Goal: Task Accomplishment & Management: Complete application form

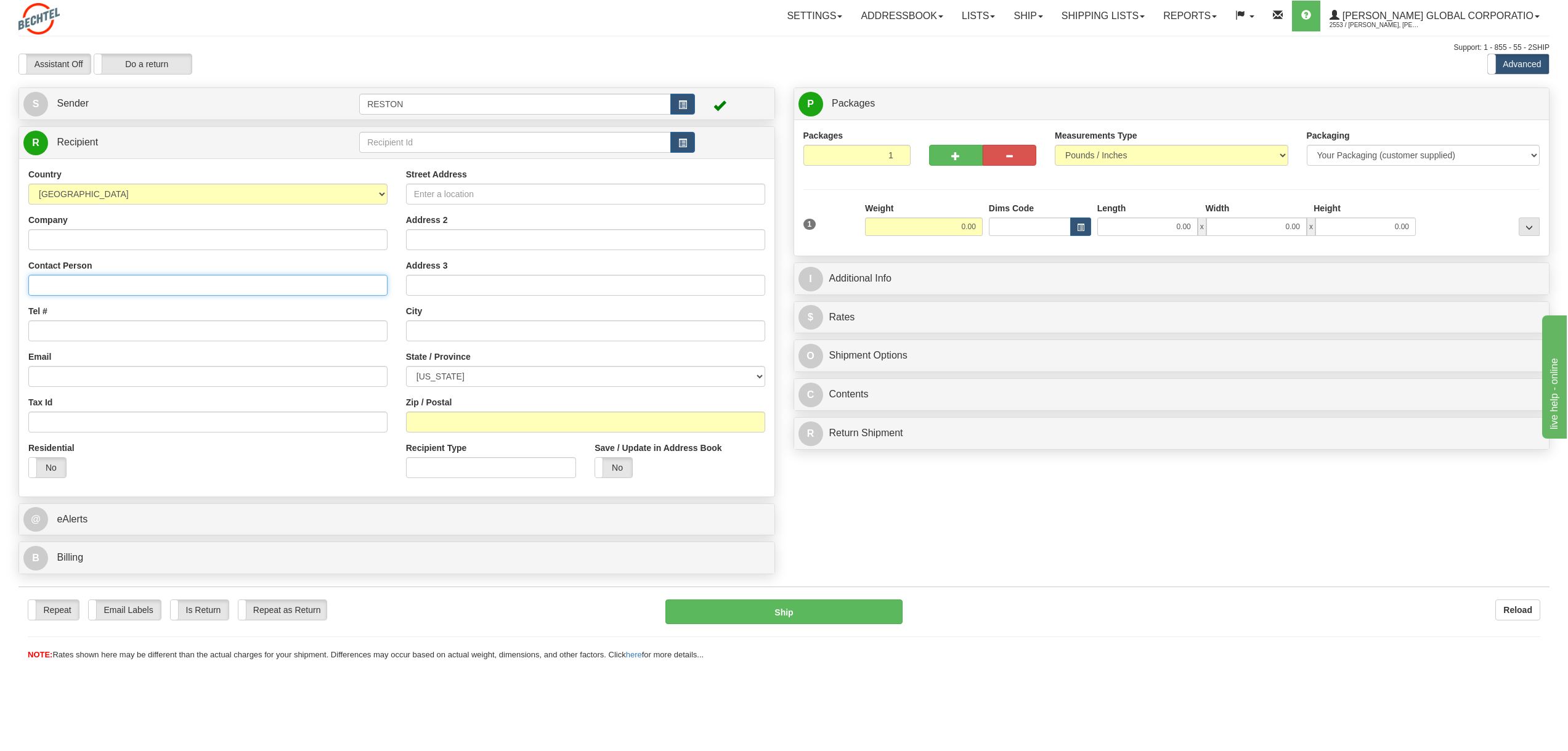
click at [104, 286] on input "Contact Person" at bounding box center [208, 285] width 359 height 21
paste input "ATTN: [PERSON_NAME]"
type input "ATTN: [PERSON_NAME]"
click at [77, 335] on input "Tel #" at bounding box center [208, 331] width 359 height 21
click at [75, 330] on input "Tel #" at bounding box center [208, 331] width 359 height 21
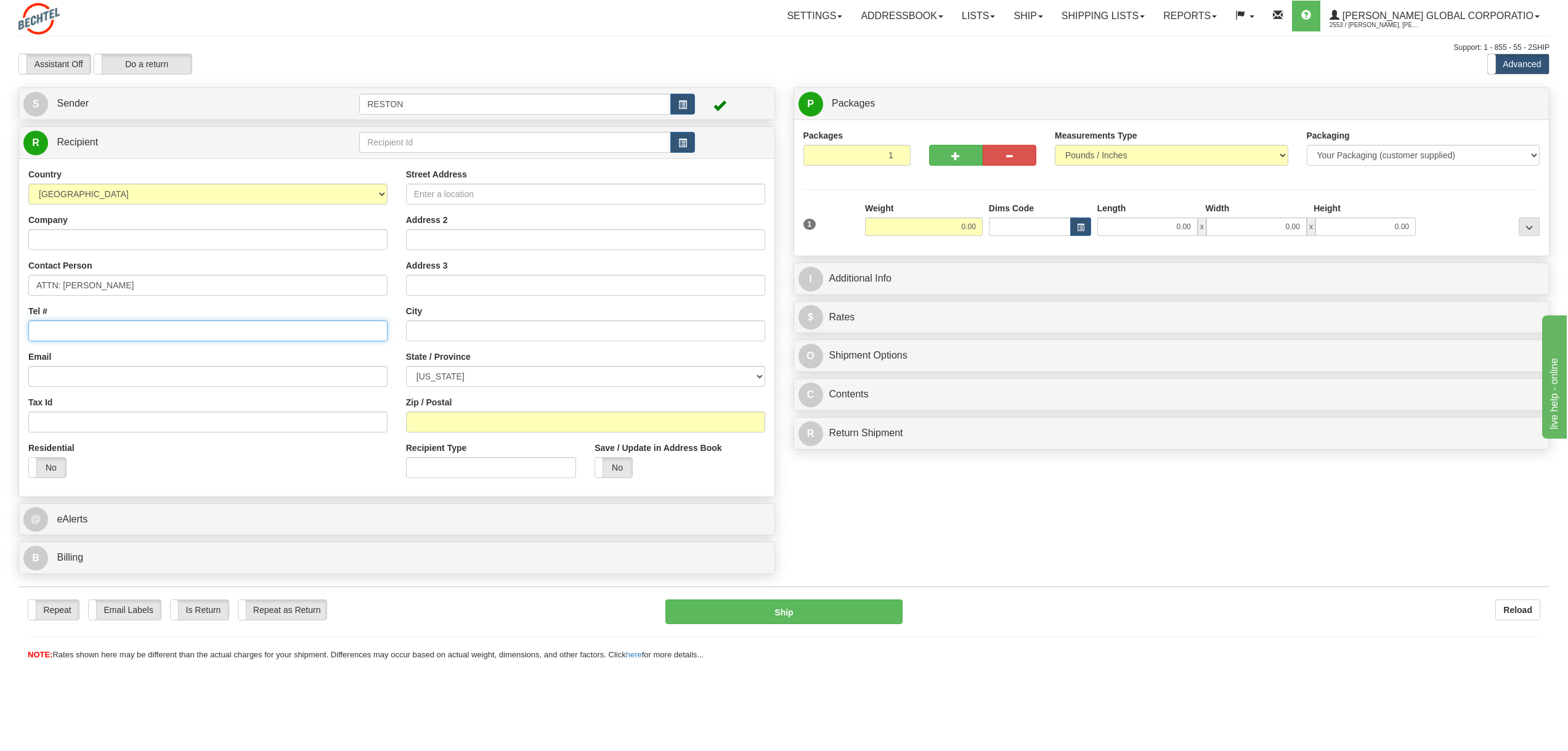
paste input "[PHONE_NUMBER]"
type input "[PHONE_NUMBER]"
click at [78, 379] on input "Email" at bounding box center [208, 376] width 359 height 21
paste input "rlegarte"
type input "[EMAIL_ADDRESS][PERSON_NAME][DOMAIN_NAME]"
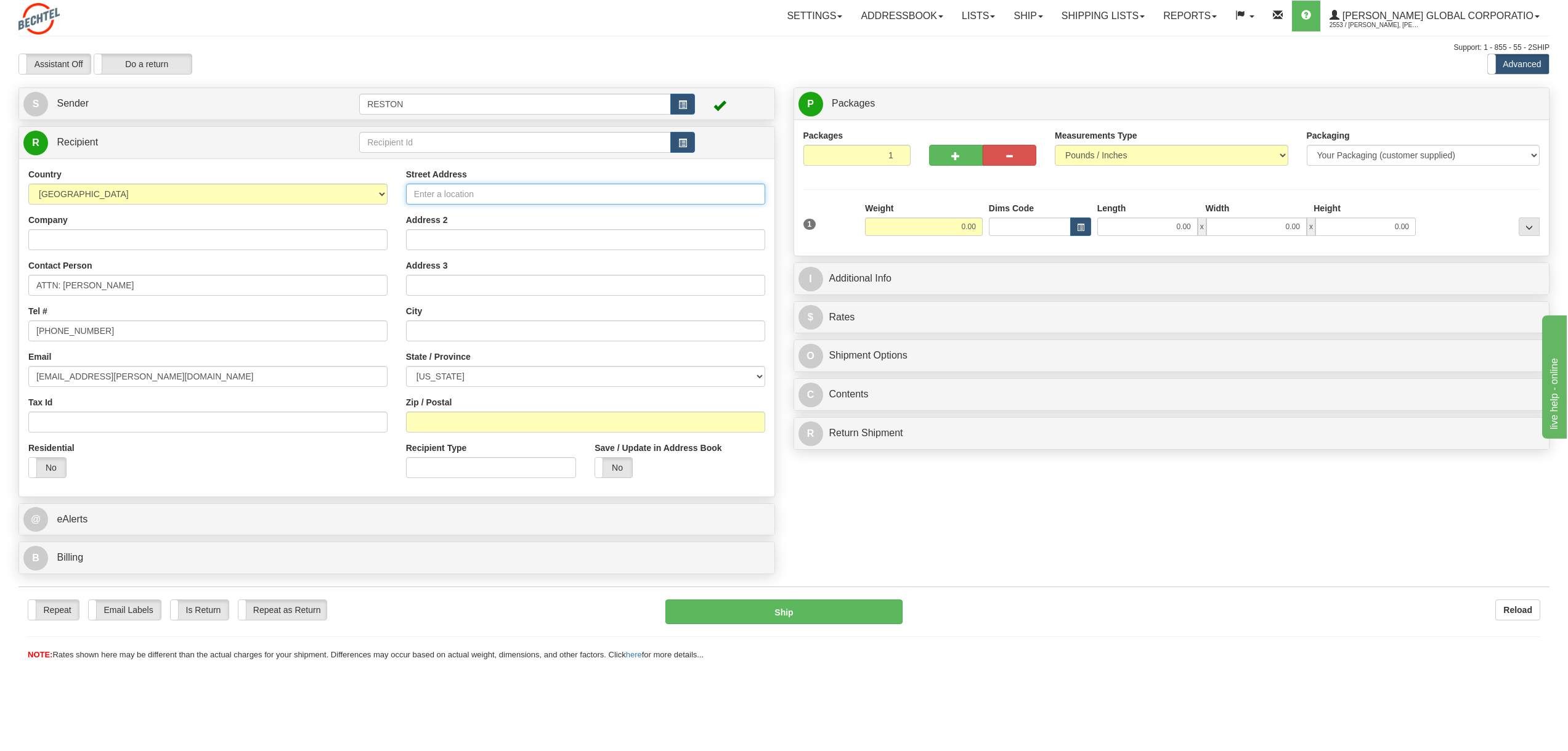
drag, startPoint x: 455, startPoint y: 198, endPoint x: 445, endPoint y: 198, distance: 10.0
click at [454, 199] on input "Street Address" at bounding box center [585, 193] width 359 height 21
click at [513, 198] on input "Street Address" at bounding box center [585, 193] width 359 height 21
paste input "4618 W 200N"
type input "4618 W 200N"
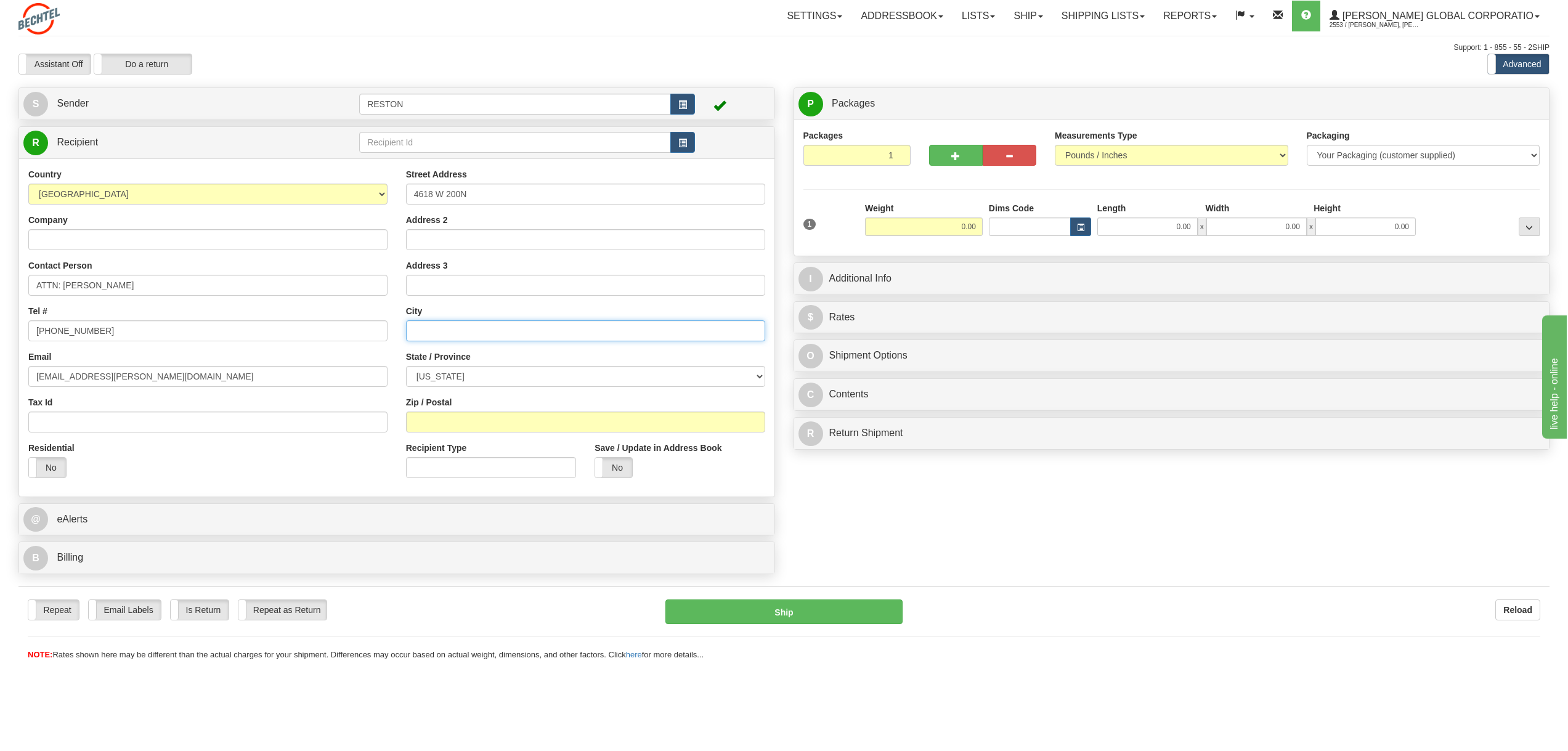
click at [442, 324] on input "text" at bounding box center [585, 331] width 359 height 21
click at [445, 335] on input "text" at bounding box center [585, 331] width 359 height 21
paste input "Winamac"
type input "Winamac"
click at [460, 378] on select "[US_STATE] [US_STATE] [US_STATE] [US_STATE] Armed Forces America Armed Forces E…" at bounding box center [585, 376] width 359 height 21
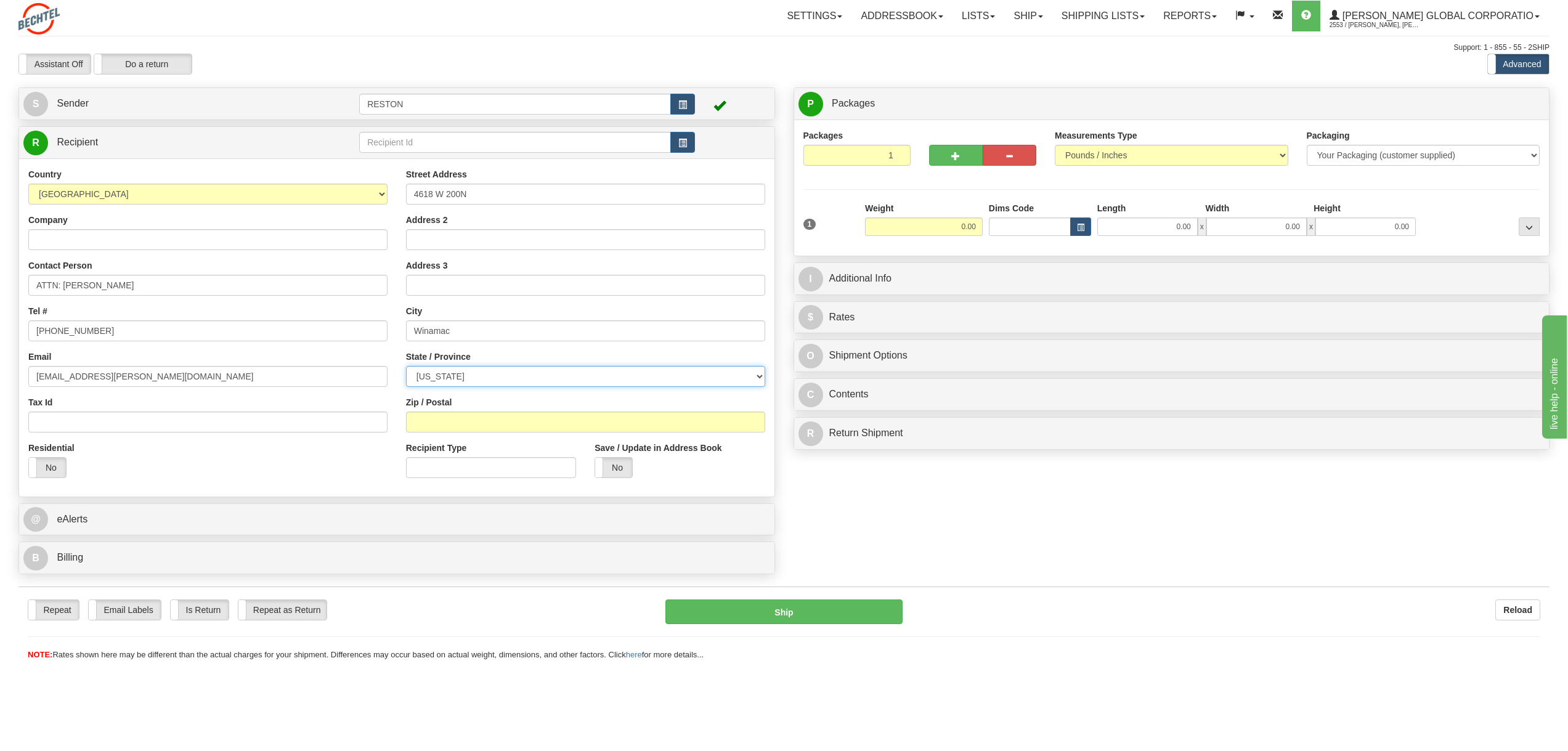
select select "IN"
click at [406, 366] on select "[US_STATE] [US_STATE] [US_STATE] [US_STATE] Armed Forces America Armed Forces E…" at bounding box center [585, 376] width 359 height 21
click at [461, 422] on input "Zip / Postal" at bounding box center [585, 422] width 359 height 21
type input "46996"
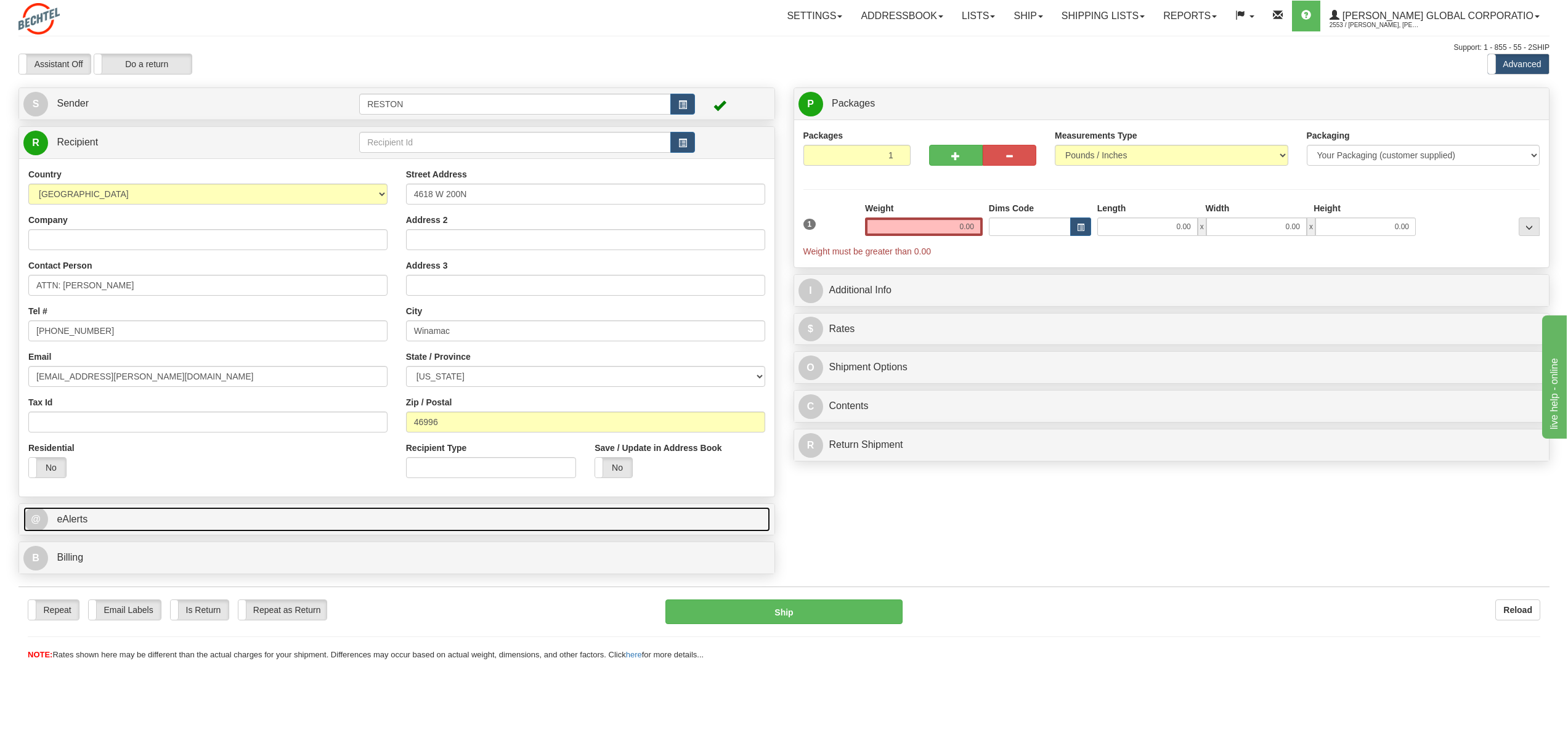
click at [357, 517] on link "@ eAlerts" at bounding box center [397, 520] width 747 height 25
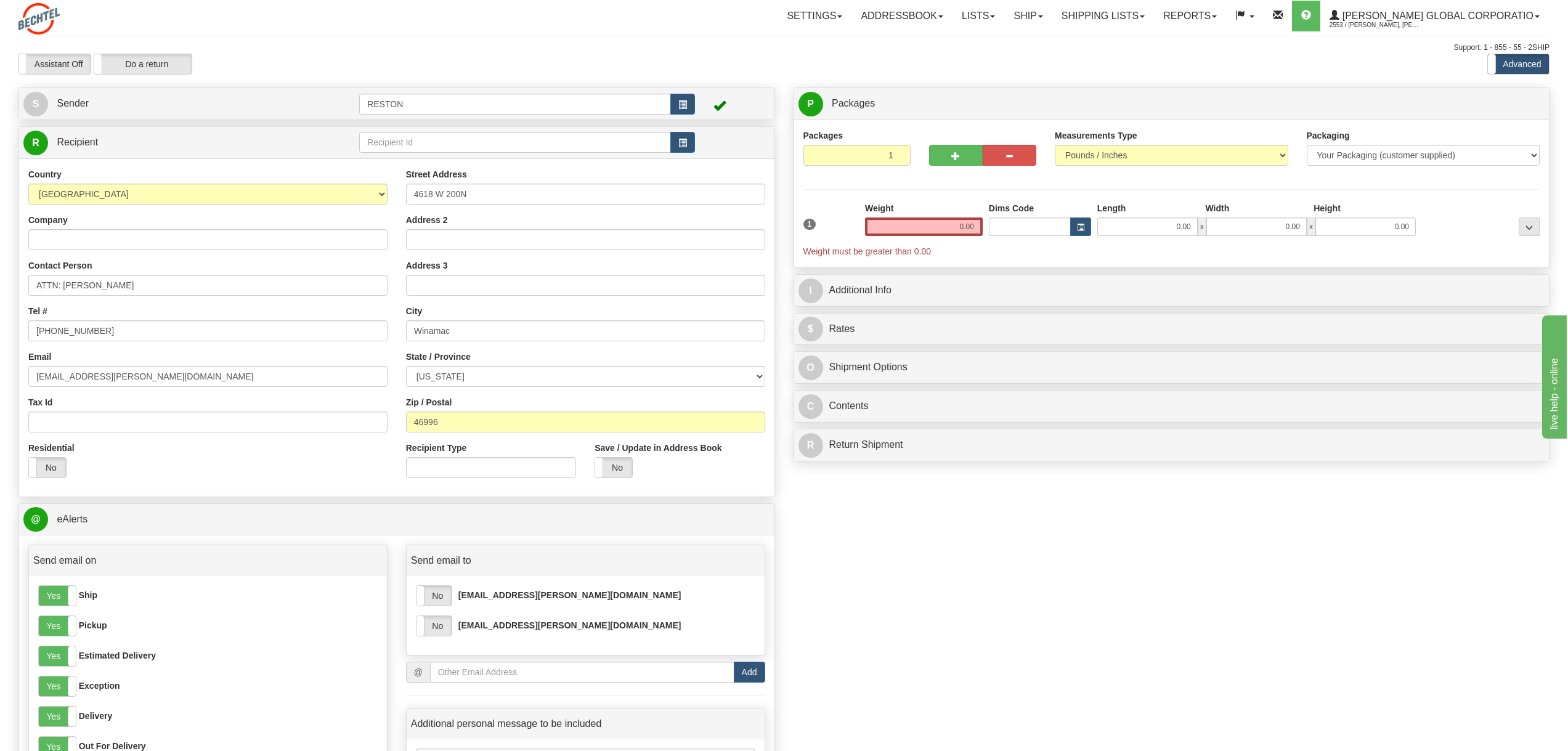
drag, startPoint x: 442, startPoint y: 599, endPoint x: 440, endPoint y: 608, distance: 9.2
click at [444, 599] on label "No" at bounding box center [434, 596] width 35 height 20
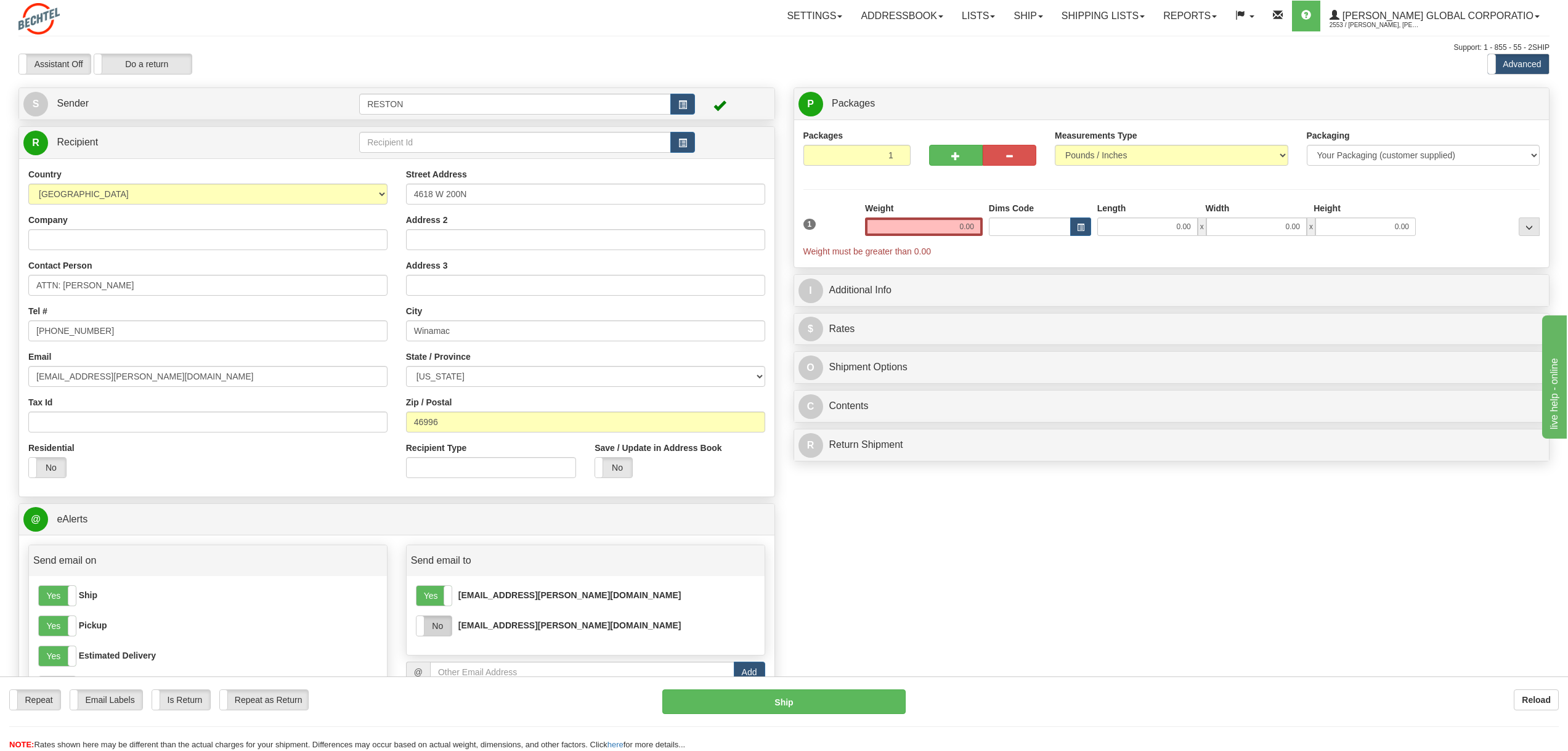
click at [433, 632] on label "No" at bounding box center [434, 626] width 35 height 20
click at [948, 148] on button "button" at bounding box center [956, 155] width 54 height 21
click at [946, 158] on button "button" at bounding box center [956, 155] width 54 height 21
click at [946, 157] on button "button" at bounding box center [956, 155] width 54 height 21
type input "4"
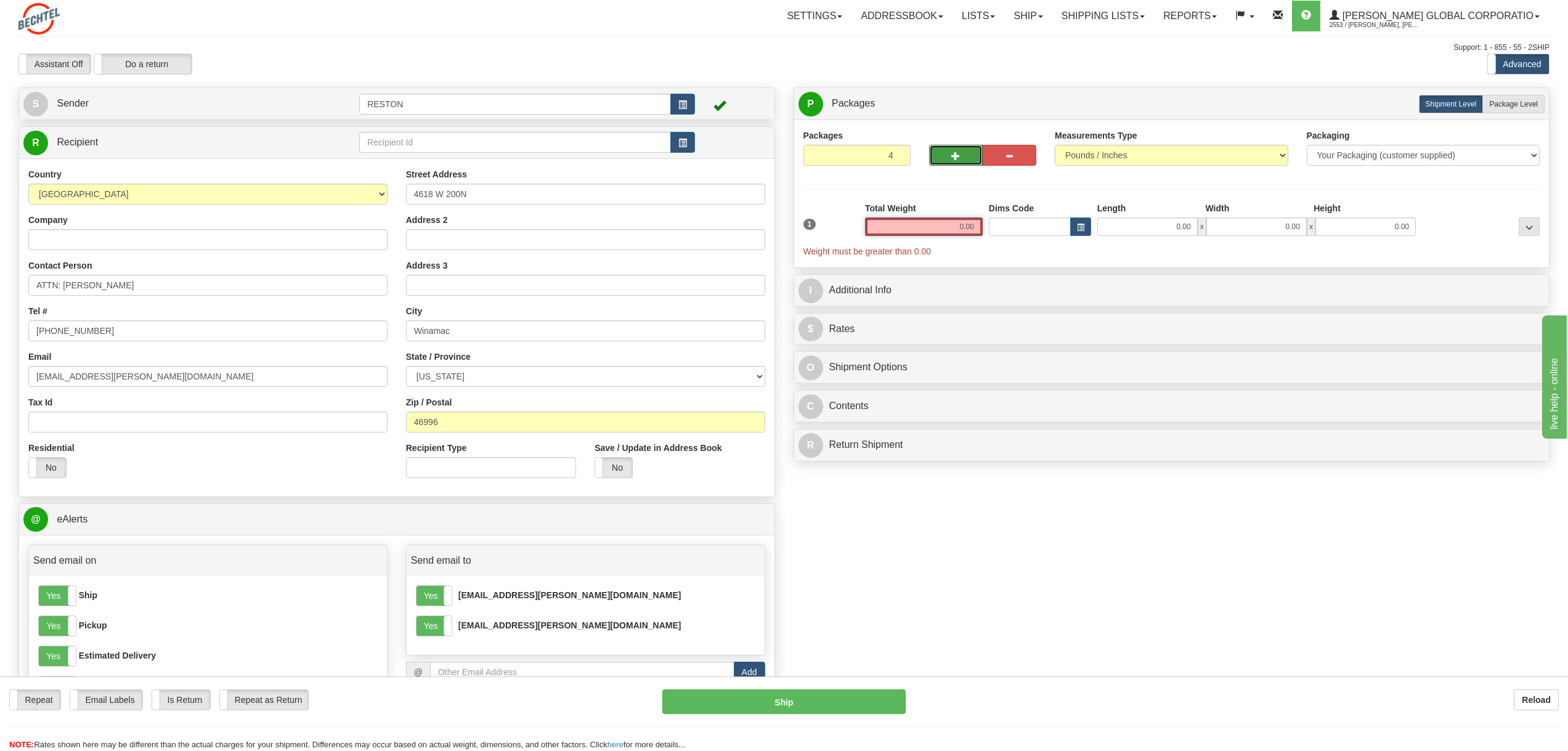
click at [948, 228] on input "0.00" at bounding box center [923, 227] width 118 height 18
click at [913, 225] on input "text" at bounding box center [923, 227] width 118 height 18
type input "85.00"
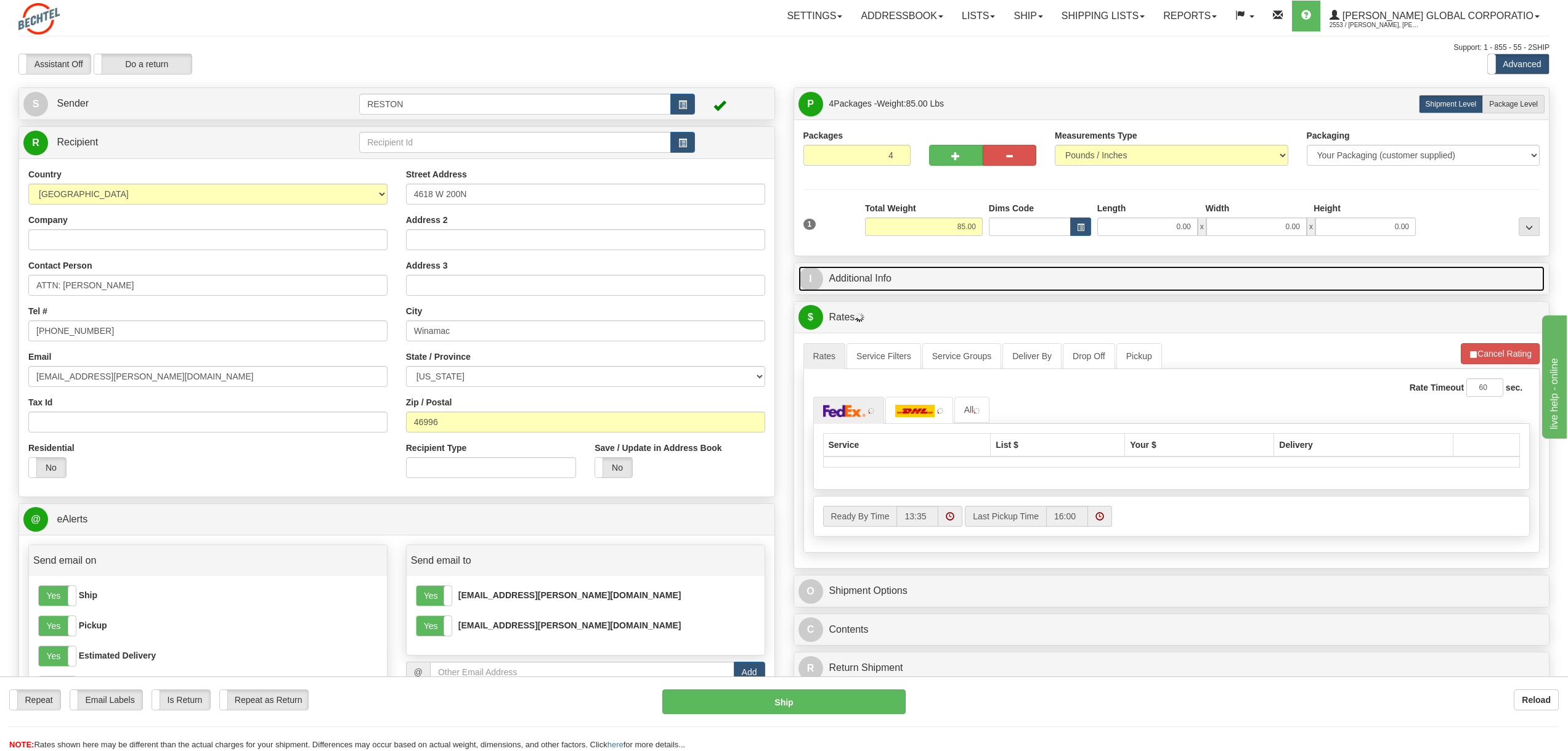
click at [923, 279] on link "I Additional Info" at bounding box center [1172, 279] width 747 height 25
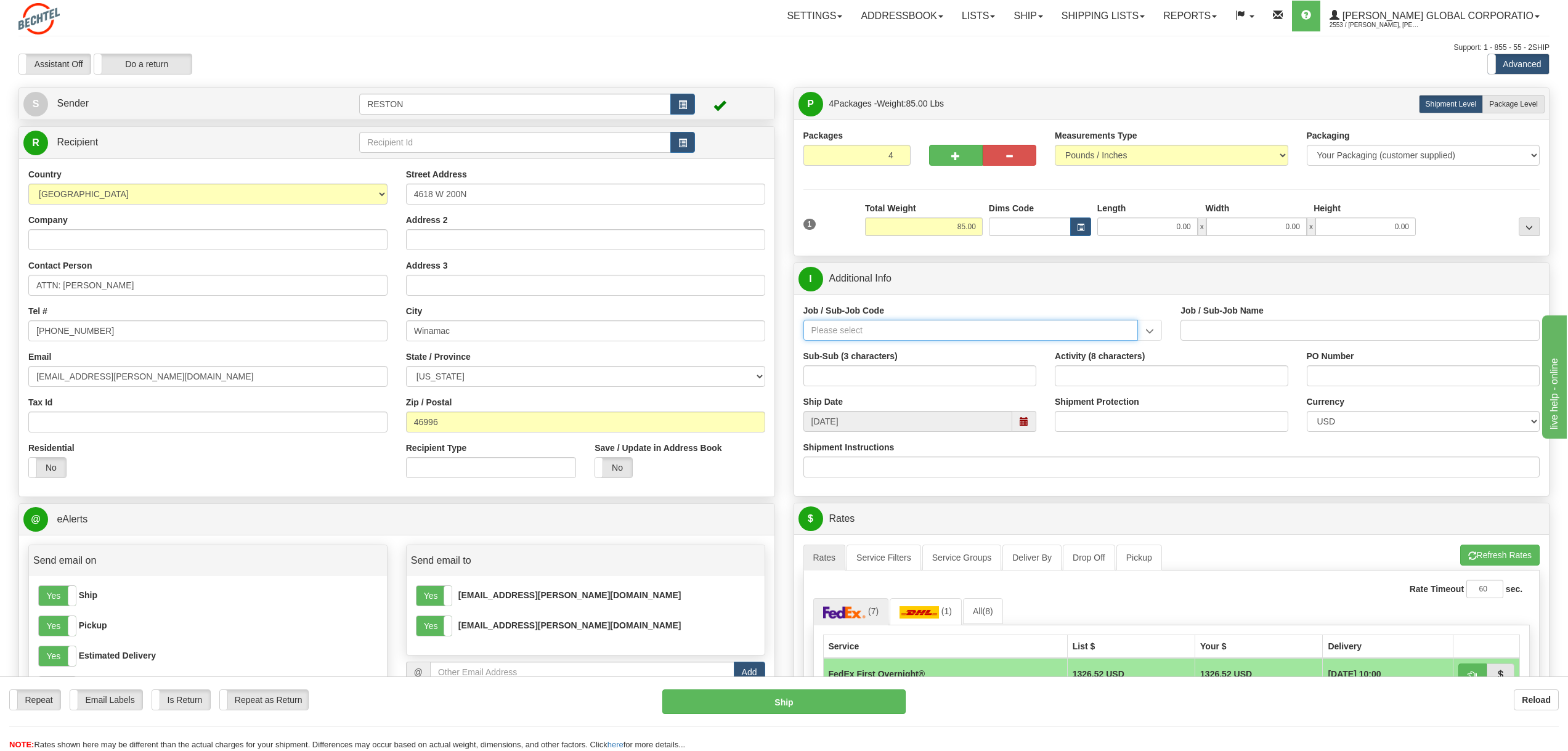
click at [864, 330] on input "Job / Sub-Job Code" at bounding box center [971, 330] width 335 height 21
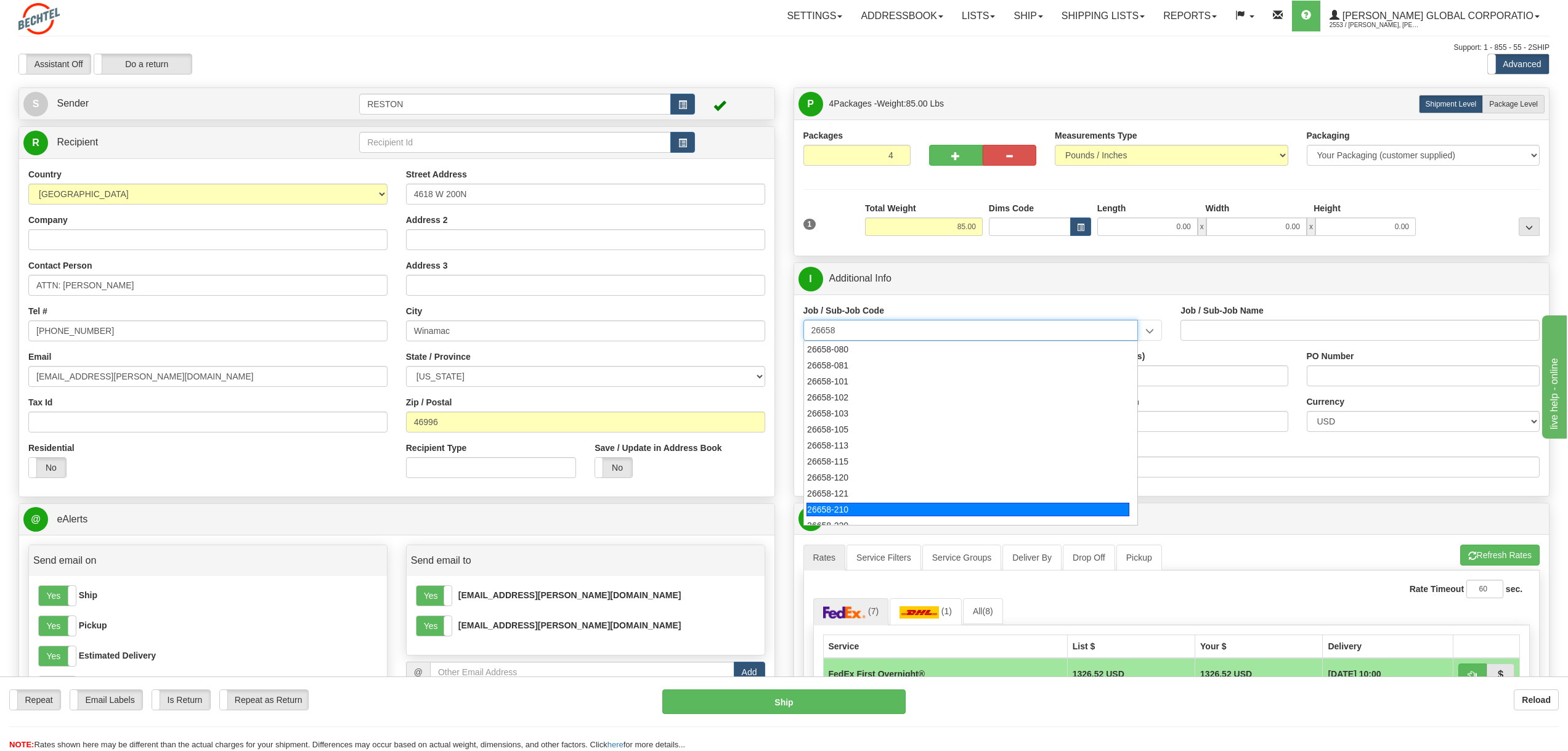
click at [825, 508] on div "26658-210" at bounding box center [968, 510] width 323 height 13
type input "26658-210"
type input "MAMMOTH CENTRAL I SOLAR PROJECT TSA - FIELD NON-M"
type input "26658-210"
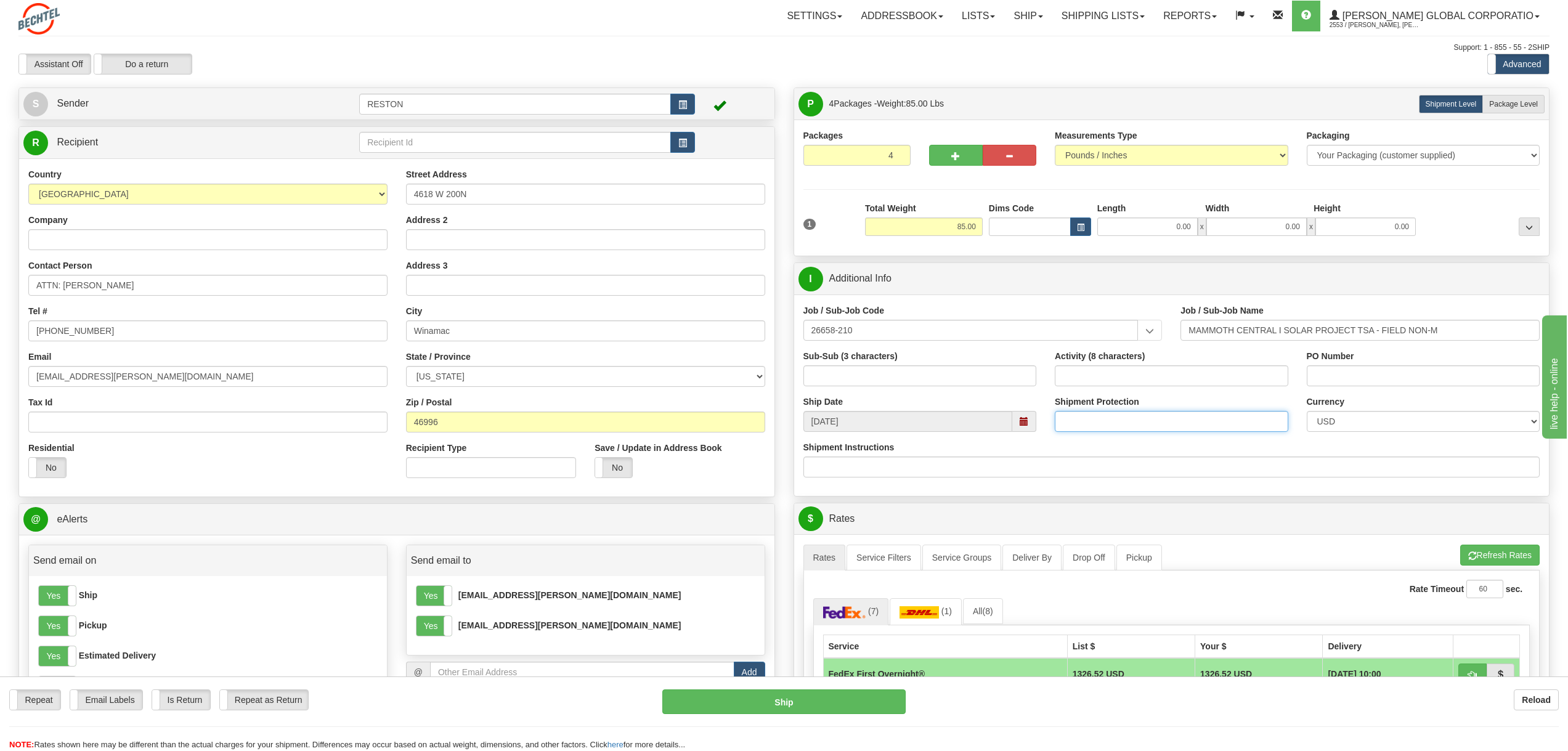
click at [1123, 421] on input "Shipment Protection" at bounding box center [1171, 421] width 234 height 21
click at [1079, 424] on input "Shipment Protection" at bounding box center [1171, 421] width 234 height 21
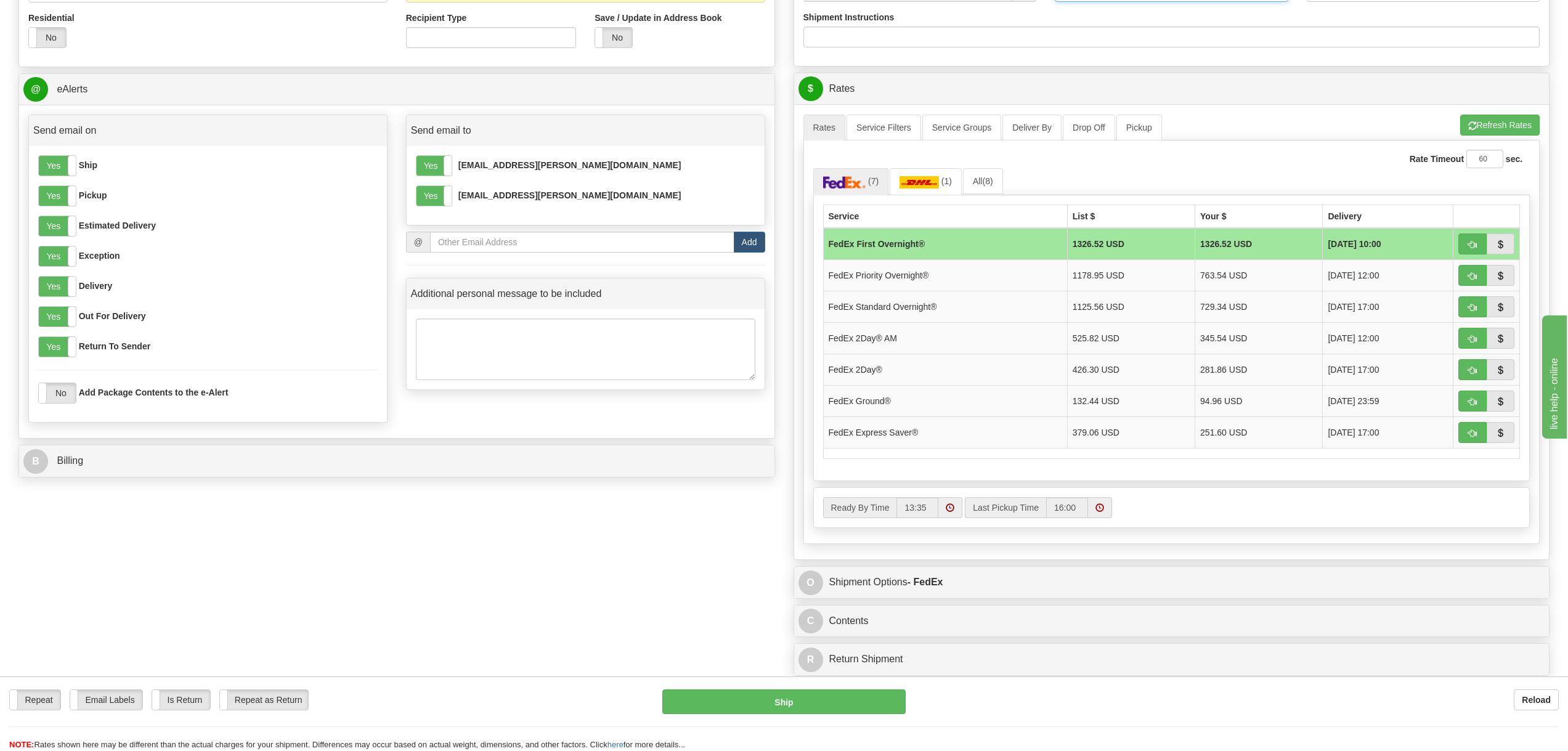
scroll to position [431, 0]
type input "7250.00"
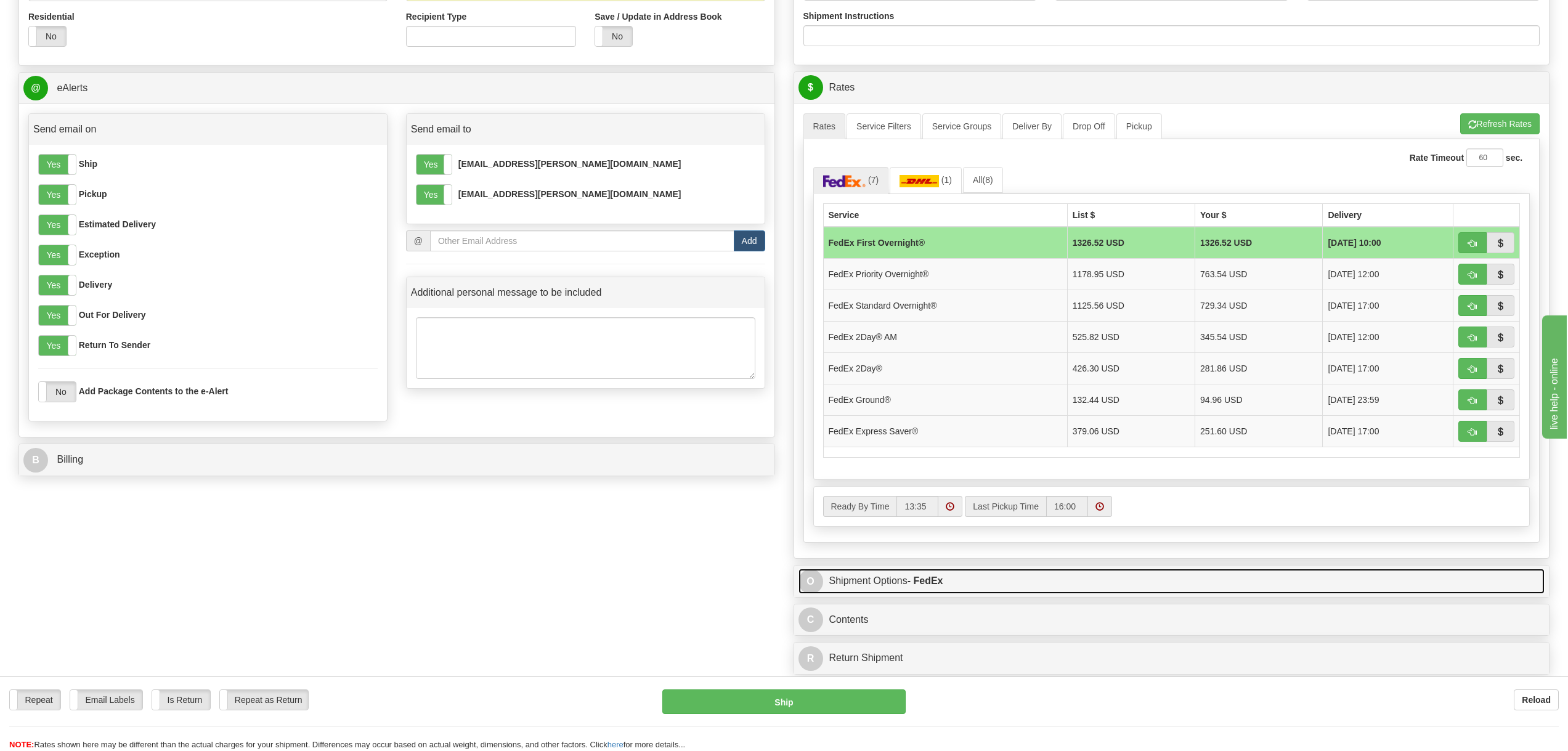
click at [1031, 587] on link "O Shipment Options - FedEx" at bounding box center [1172, 581] width 747 height 25
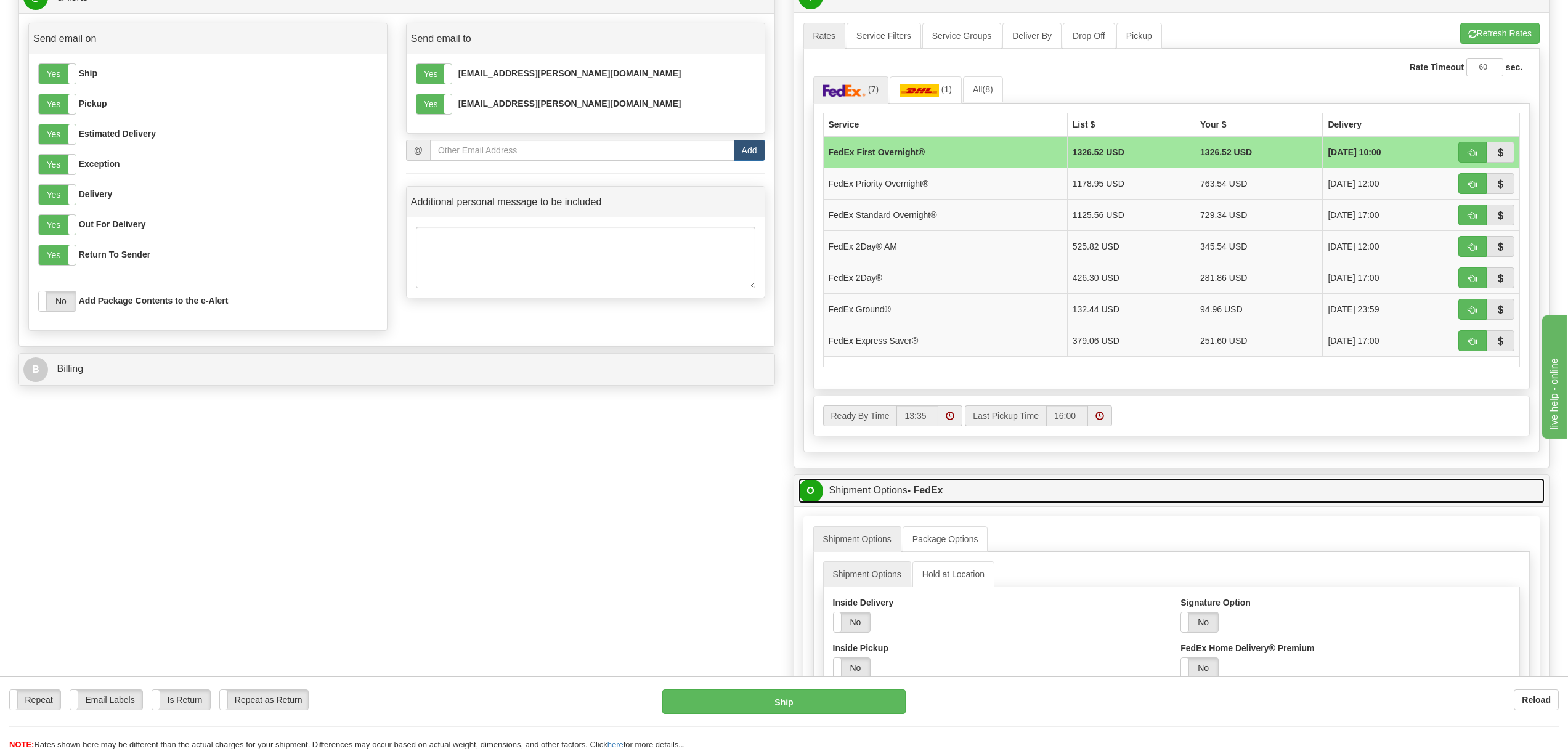
scroll to position [616, 0]
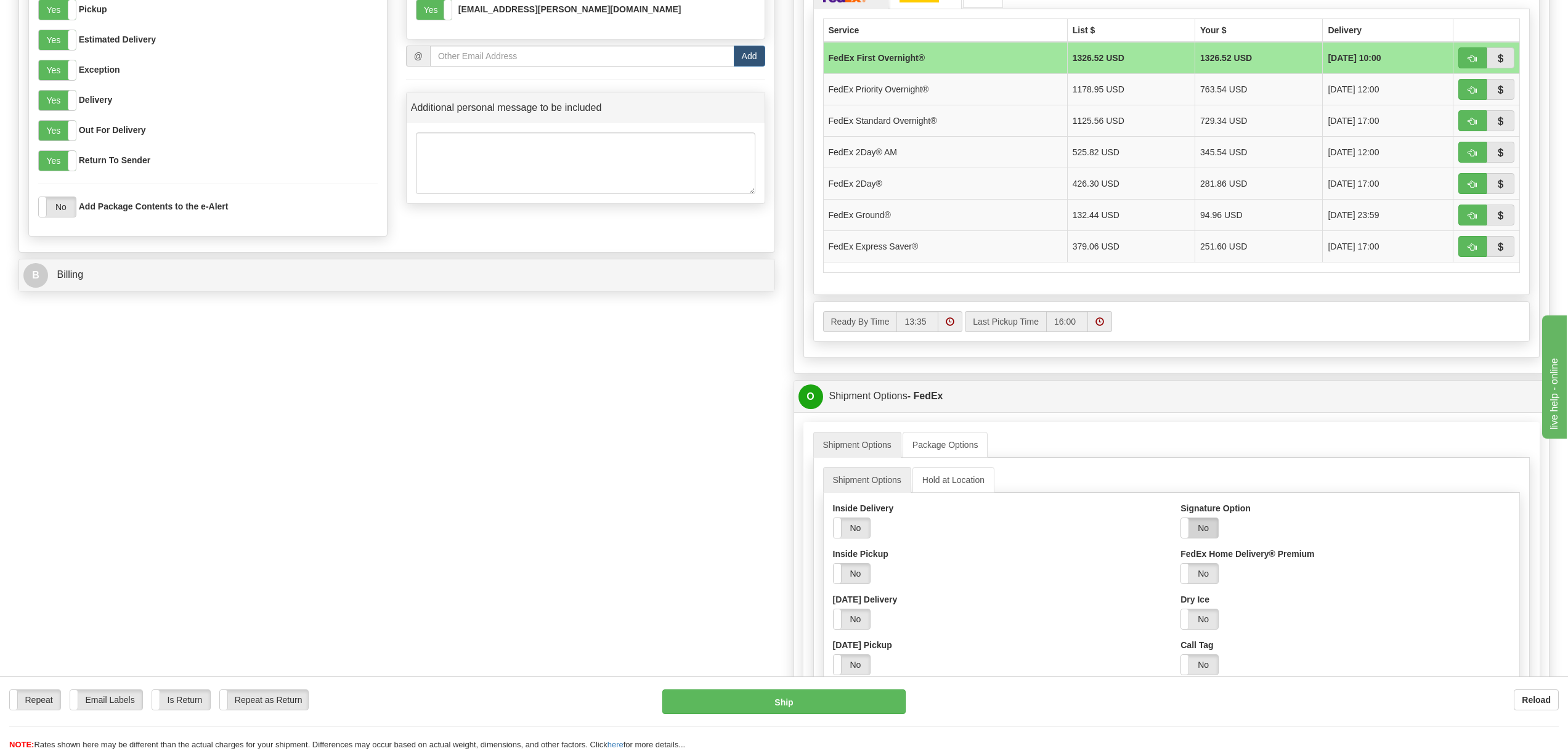
click at [1202, 535] on label "No" at bounding box center [1200, 528] width 37 height 20
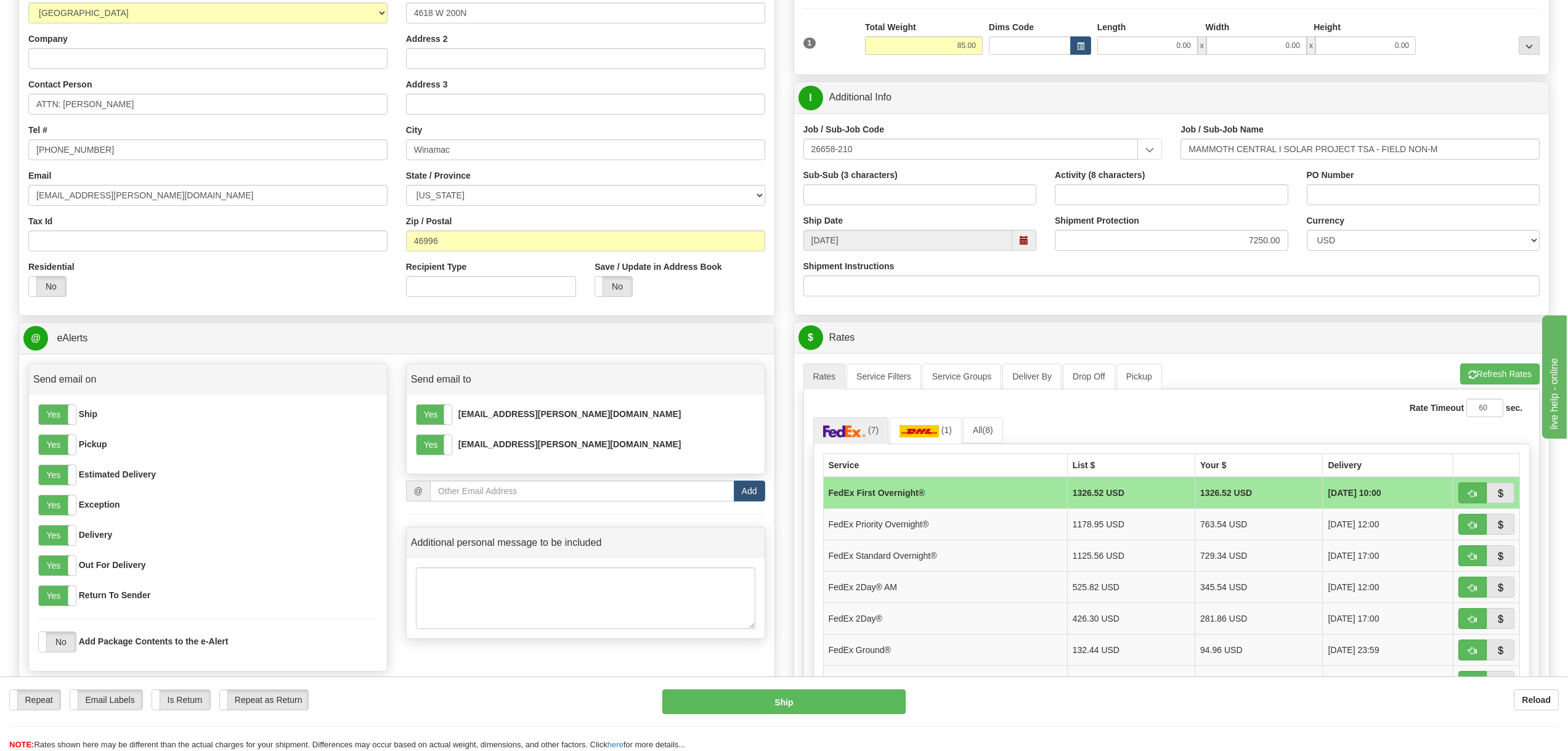
scroll to position [123, 0]
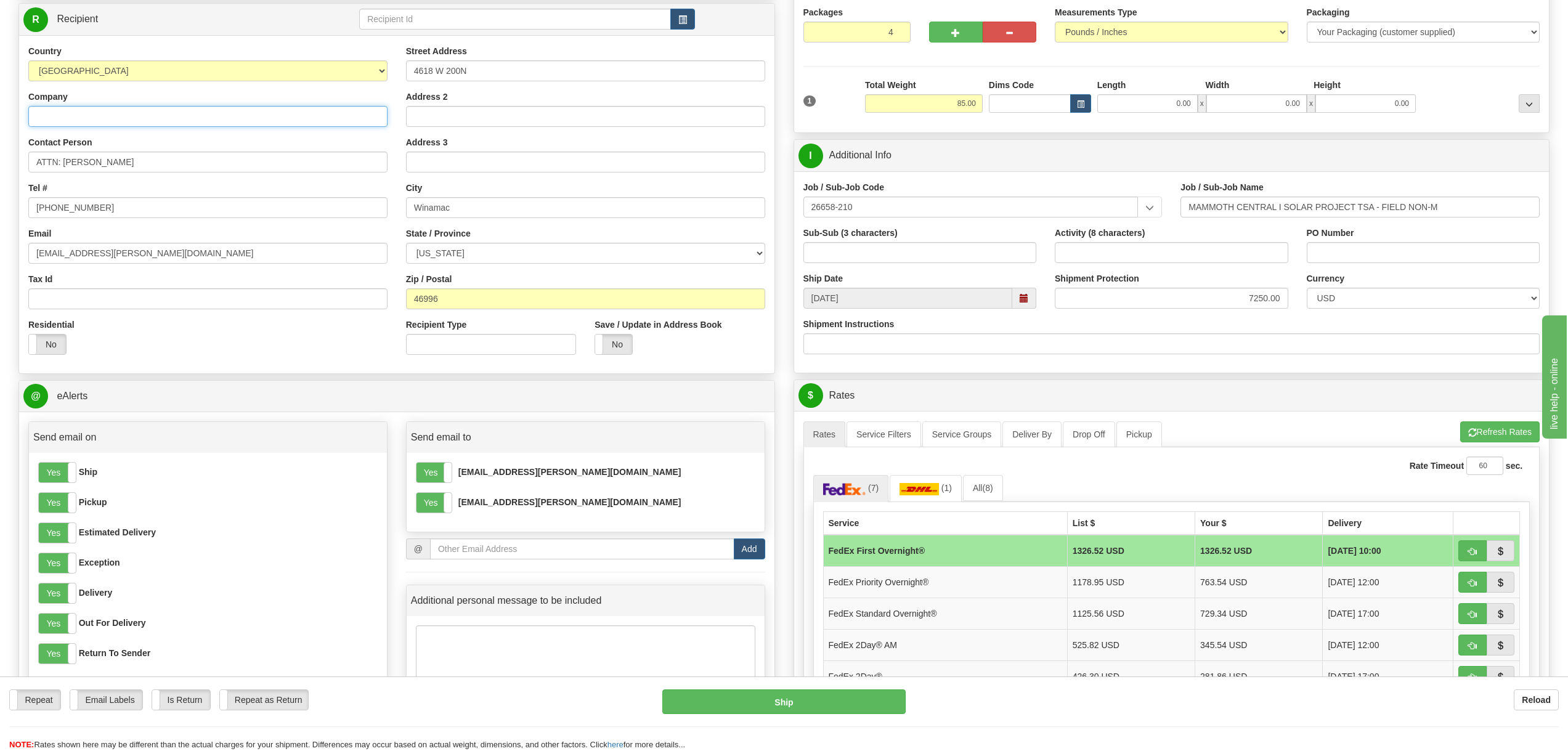
click at [168, 121] on input "Company" at bounding box center [208, 116] width 359 height 21
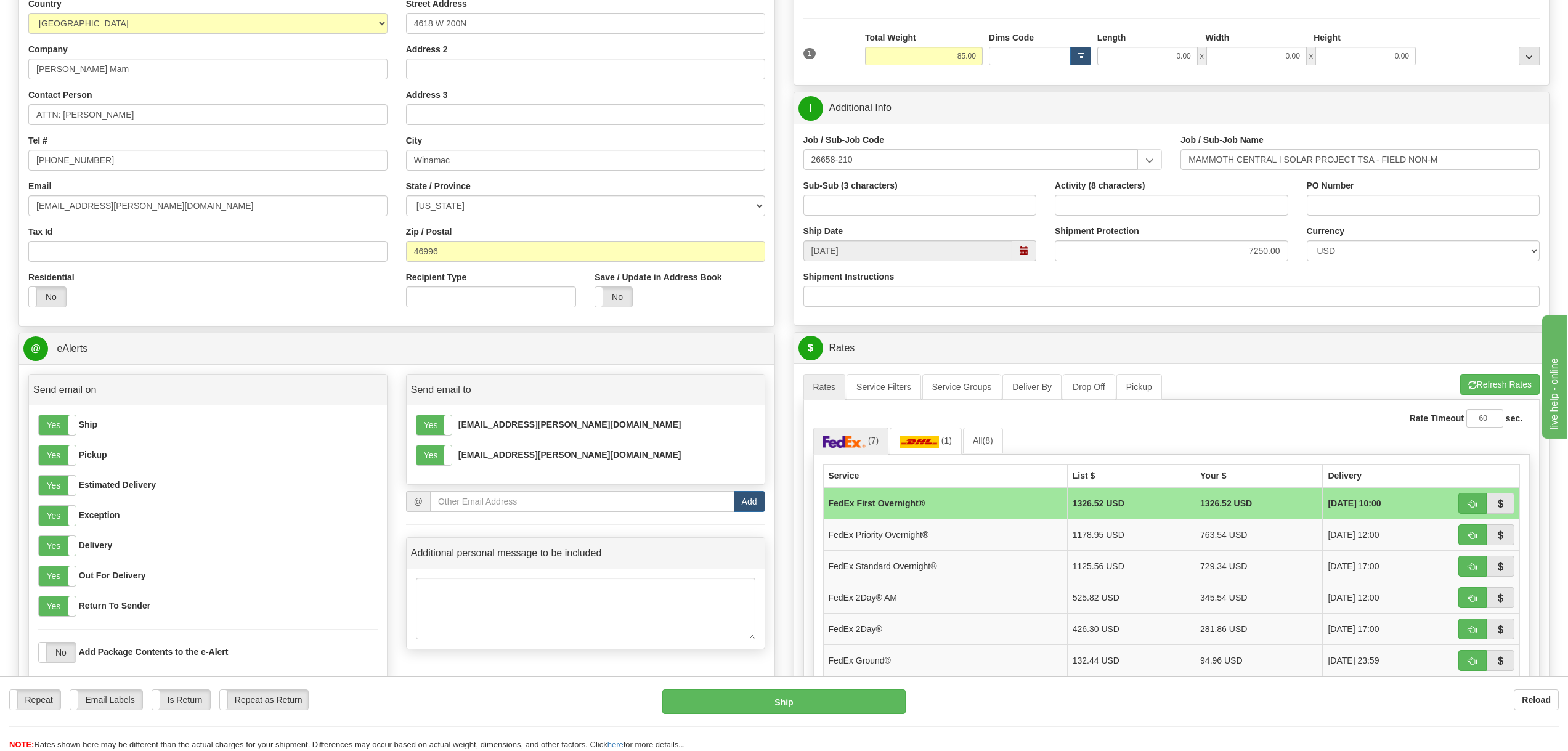
scroll to position [0, 0]
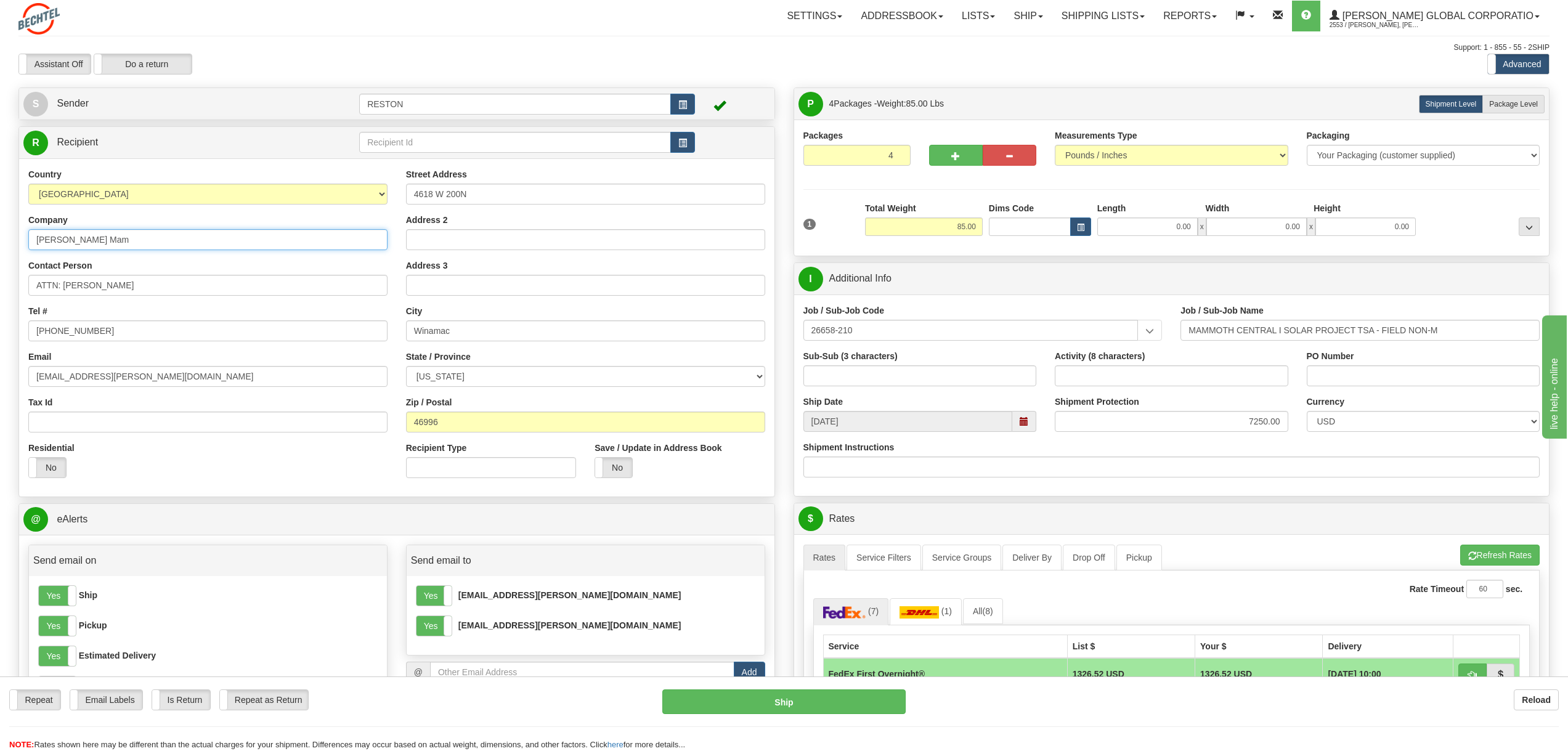
click at [116, 242] on input "[PERSON_NAME] Mam" at bounding box center [208, 239] width 359 height 21
click at [119, 237] on input "[PERSON_NAME] Mammout" at bounding box center [208, 239] width 359 height 21
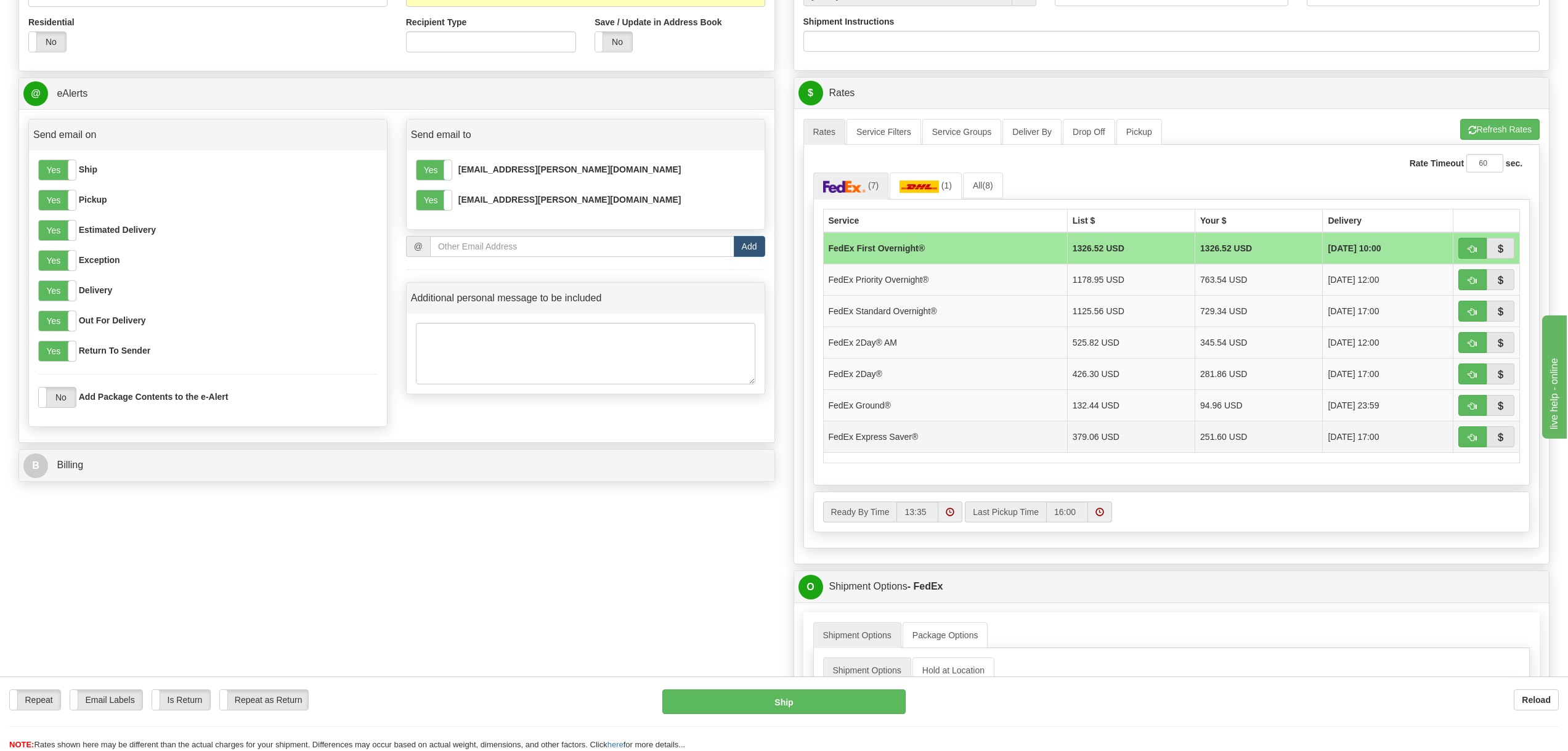
scroll to position [431, 0]
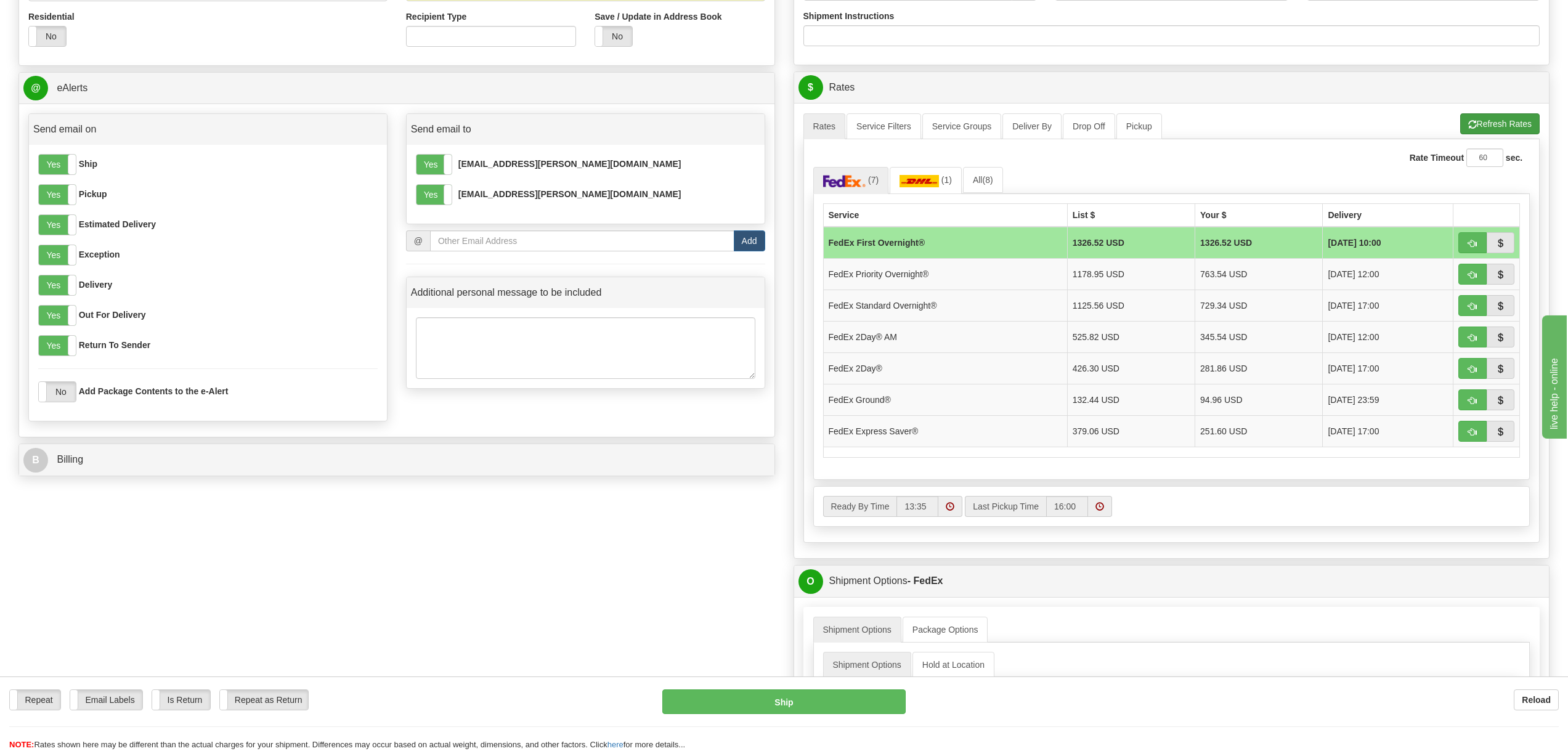
type input "[PERSON_NAME] Mammoth South Solar Project"
click at [1518, 125] on button "Refresh Rates" at bounding box center [1499, 123] width 80 height 21
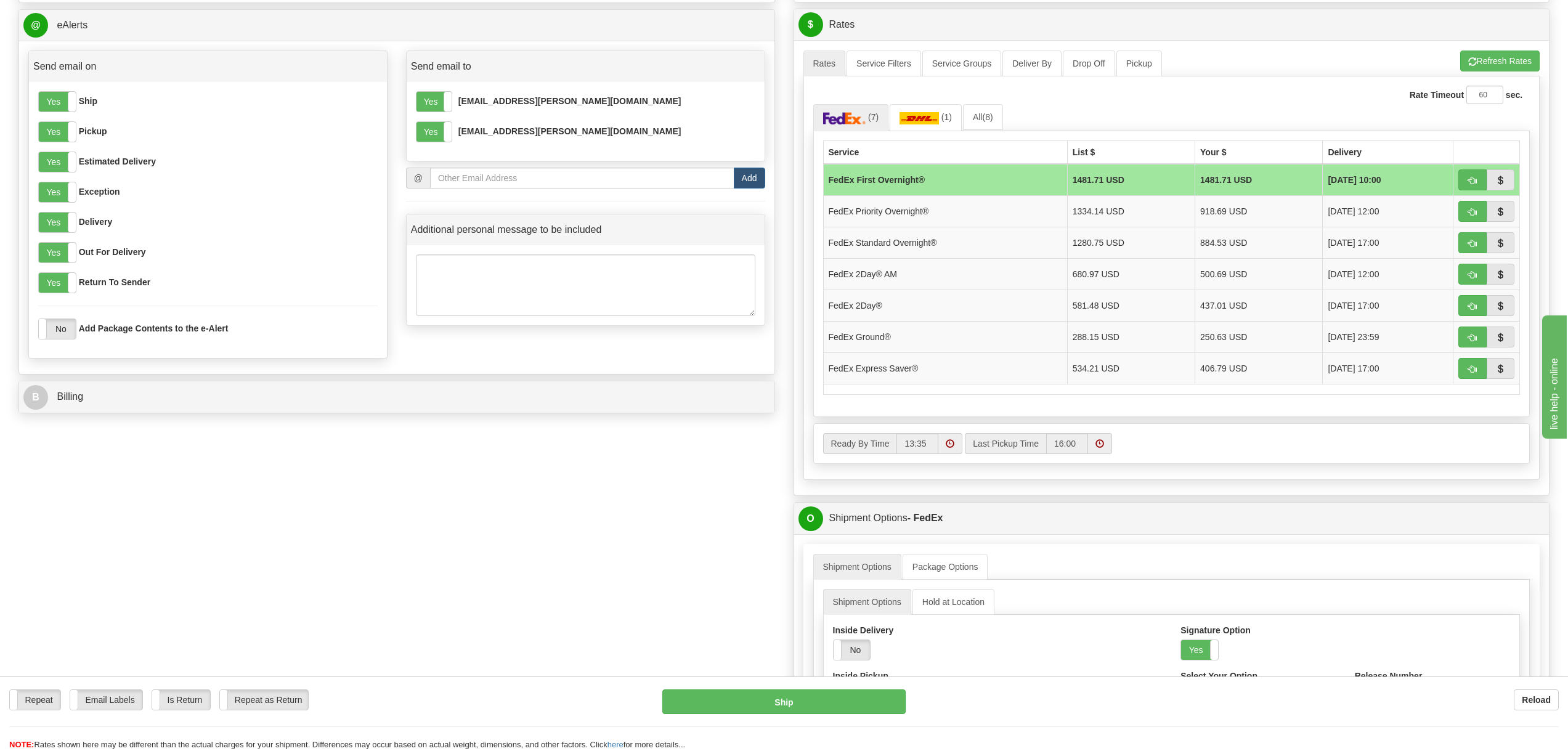
scroll to position [493, 0]
drag, startPoint x: 1473, startPoint y: 337, endPoint x: 1370, endPoint y: 409, distance: 125.7
click at [1370, 409] on div "Service List $ Your $ Delivery FedEx First Overnight® 1481.71 USD 1481.71 USD […" at bounding box center [1172, 275] width 717 height 286
click at [1461, 340] on button "button" at bounding box center [1473, 338] width 28 height 21
type input "92"
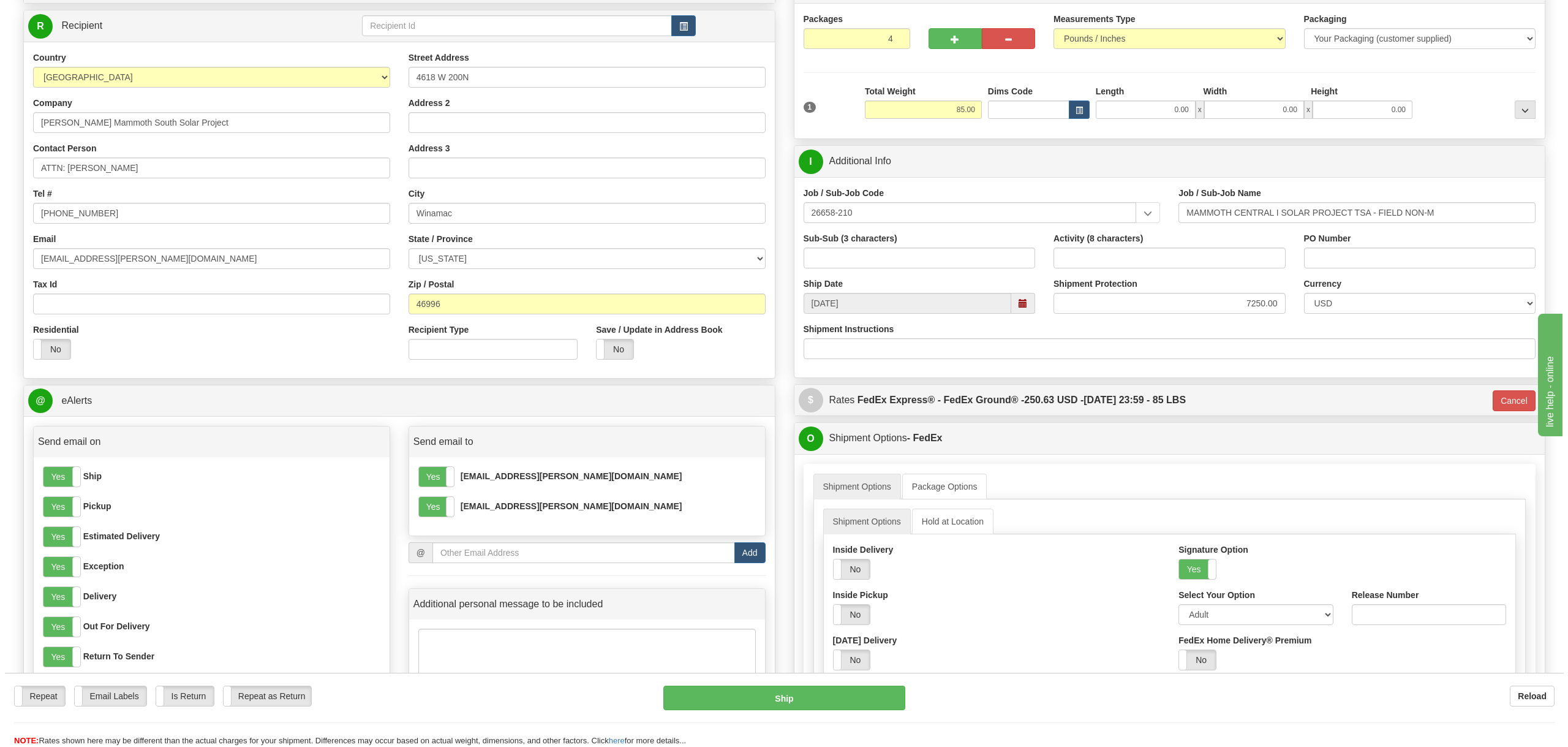
scroll to position [306, 0]
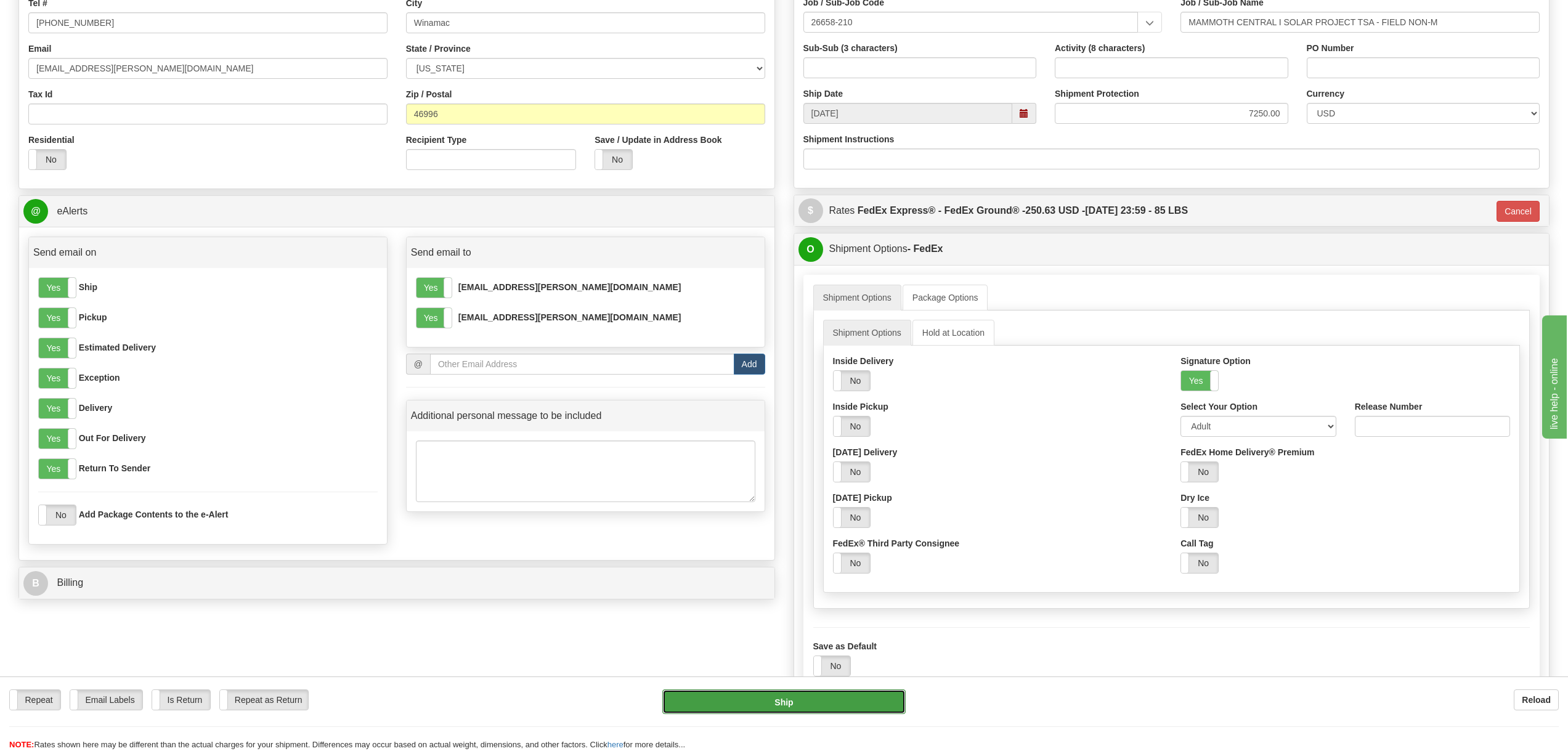
click at [779, 707] on button "Ship" at bounding box center [784, 702] width 243 height 24
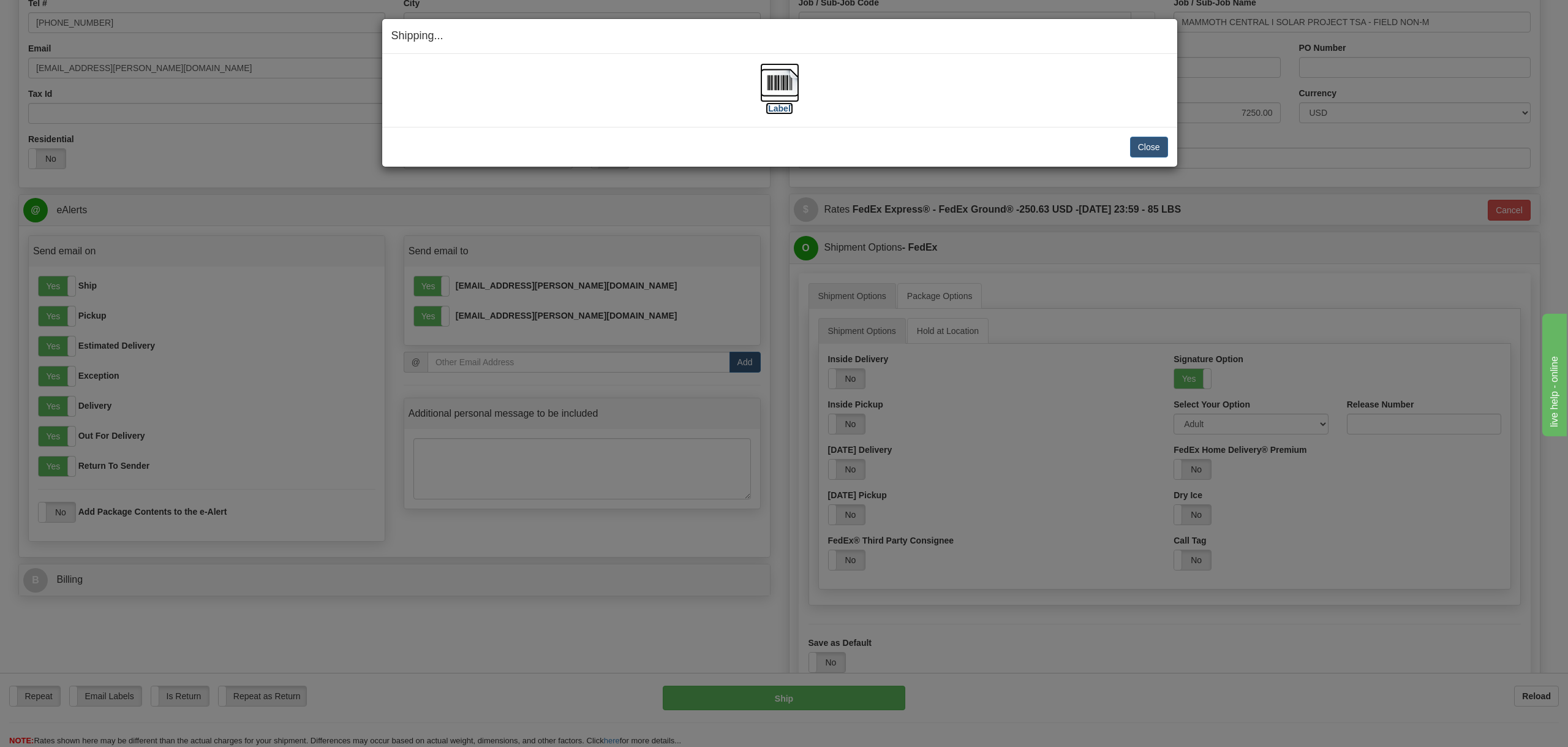
click at [778, 90] on img at bounding box center [779, 82] width 39 height 39
click at [1146, 149] on button "Close" at bounding box center [1149, 147] width 38 height 21
